Goal: Task Accomplishment & Management: Use online tool/utility

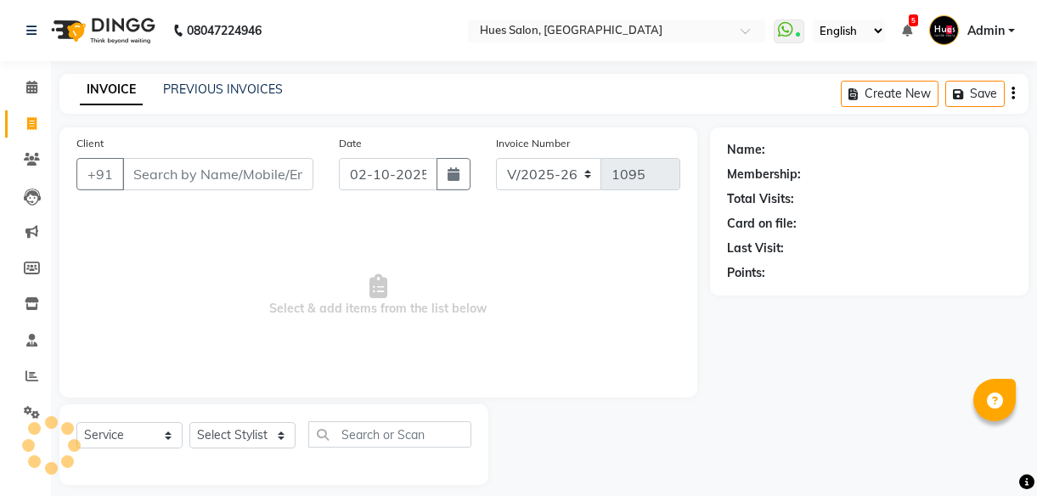
select select "3460"
select select "service"
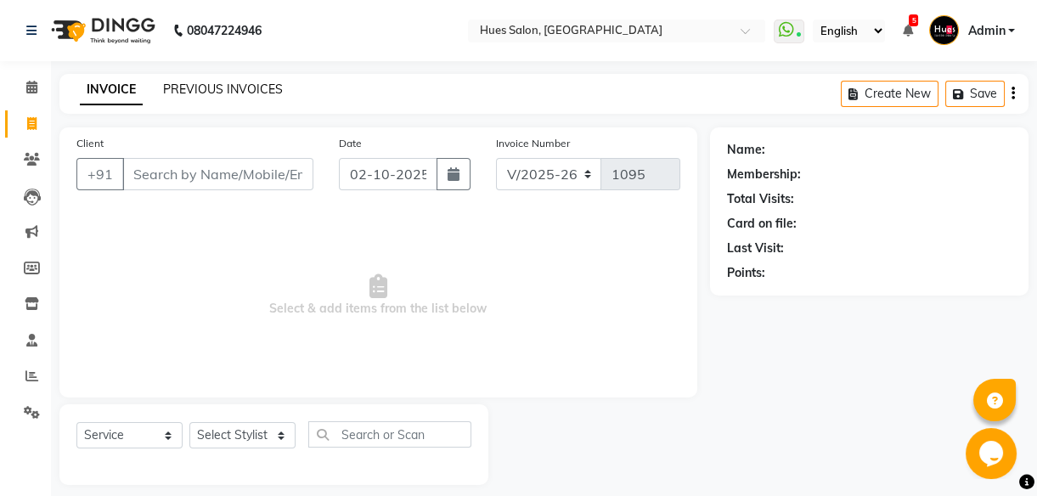
click at [215, 87] on link "PREVIOUS INVOICES" at bounding box center [223, 88] width 120 height 15
select select "3460"
select select "service"
